Goal: Find specific page/section: Locate a particular part of the current website

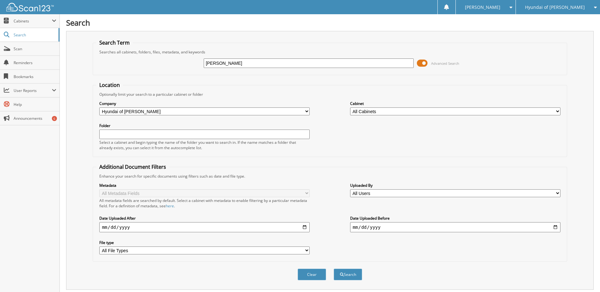
type input "[PERSON_NAME]"
click at [334, 269] on button "Search" at bounding box center [348, 275] width 28 height 12
click at [425, 64] on span at bounding box center [422, 63] width 11 height 9
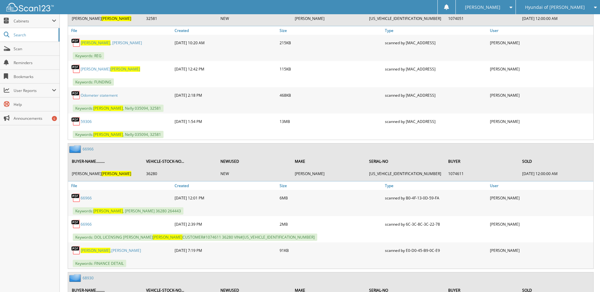
scroll to position [348, 0]
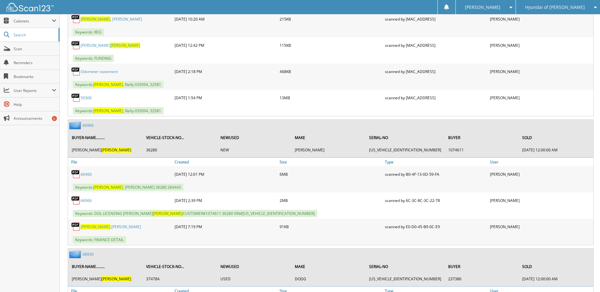
click at [85, 175] on link "66966" at bounding box center [86, 174] width 11 height 5
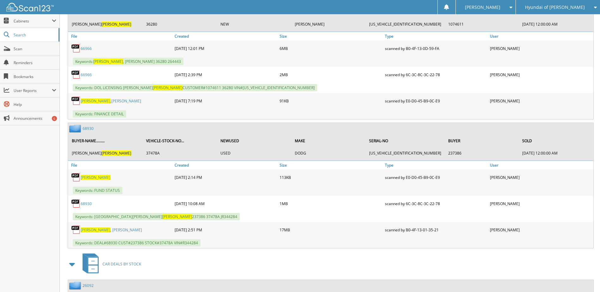
scroll to position [475, 0]
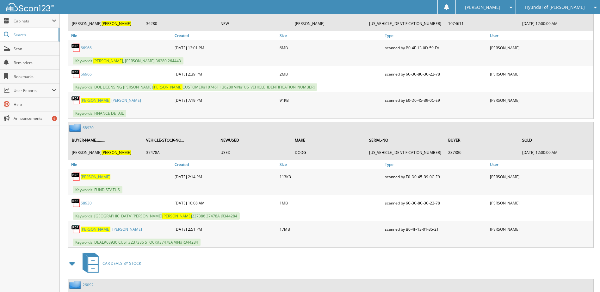
click at [90, 128] on link "68930" at bounding box center [88, 127] width 11 height 5
